Goal: Find specific page/section: Find specific page/section

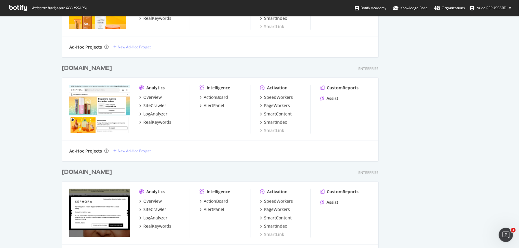
scroll to position [1817, 317]
click at [150, 96] on div "Overview" at bounding box center [152, 98] width 18 height 6
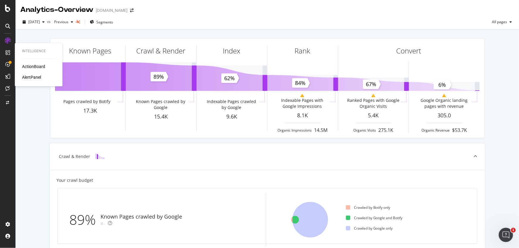
click at [32, 76] on div "AlertPanel" at bounding box center [31, 78] width 19 height 6
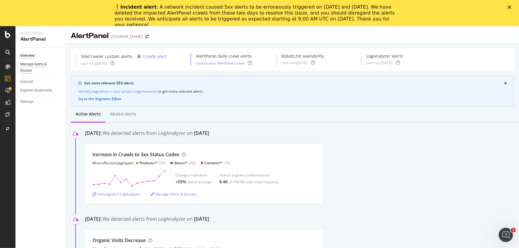
click at [42, 64] on div "Manage Alerts & Groups" at bounding box center [38, 67] width 36 height 12
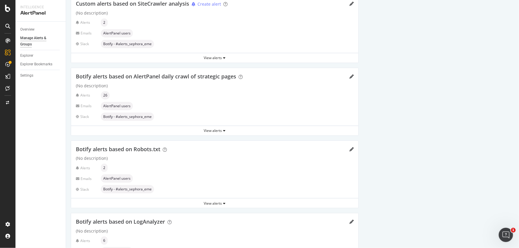
scroll to position [83, 0]
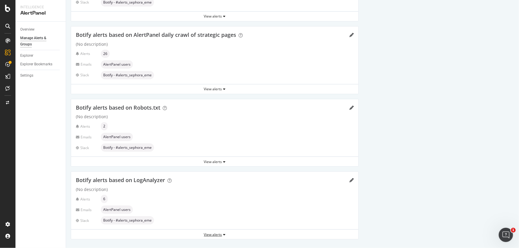
click at [220, 190] on div "View alerts" at bounding box center [214, 234] width 287 height 5
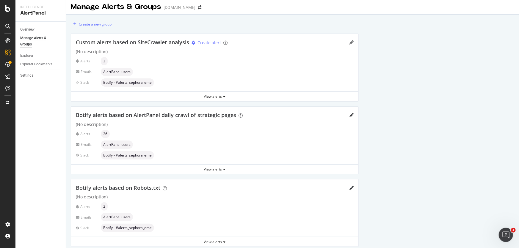
scroll to position [0, 0]
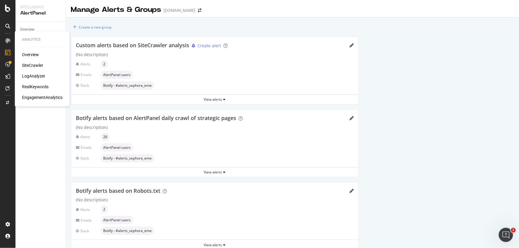
click at [26, 52] on div "Overview" at bounding box center [30, 55] width 17 height 6
